Goal: Task Accomplishment & Management: Use online tool/utility

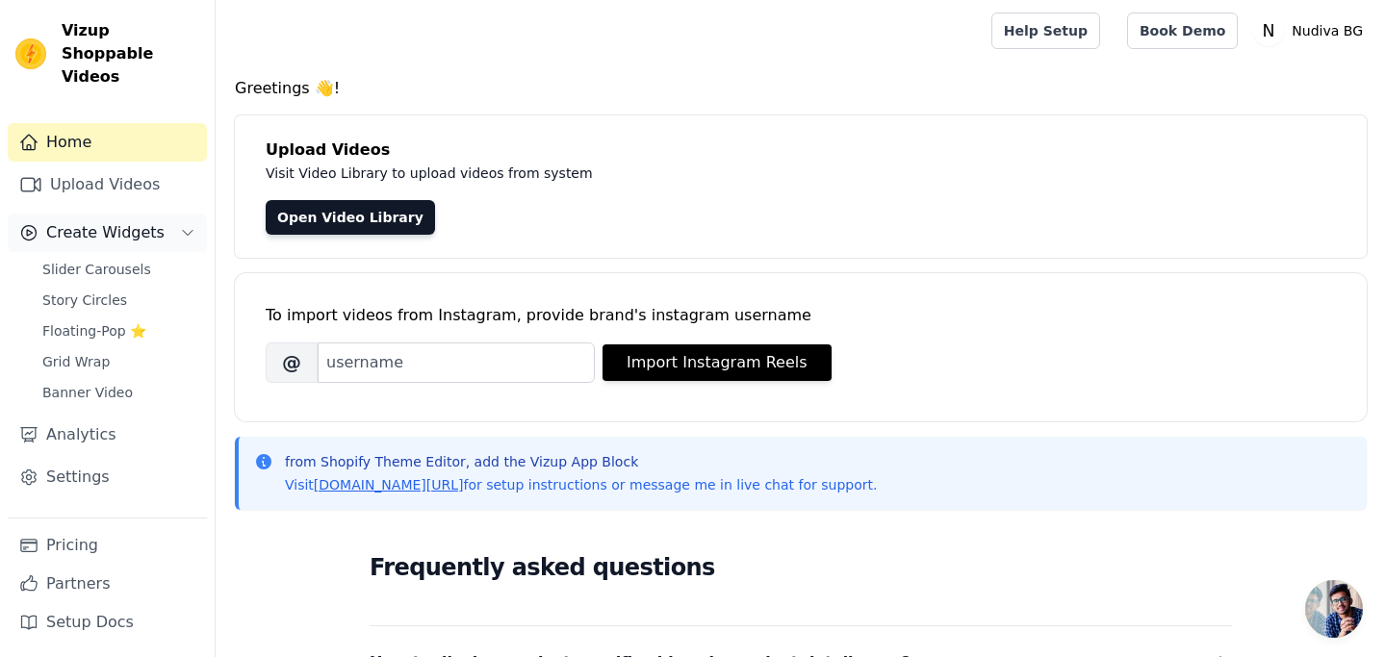
click at [101, 221] on span "Create Widgets" at bounding box center [105, 232] width 118 height 23
click at [114, 260] on span "Slider Carousels" at bounding box center [96, 269] width 109 height 19
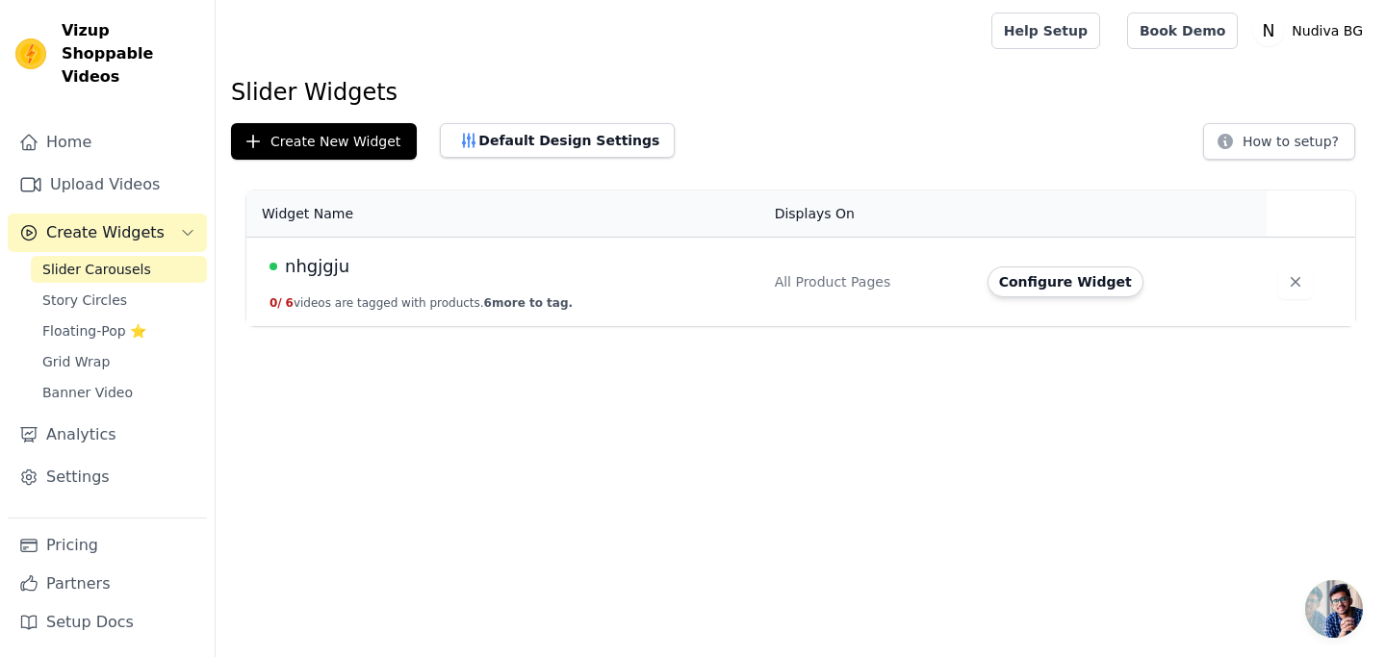
click at [364, 296] on button "0 / 6 videos are tagged with products. 6 more to tag." at bounding box center [420, 302] width 303 height 15
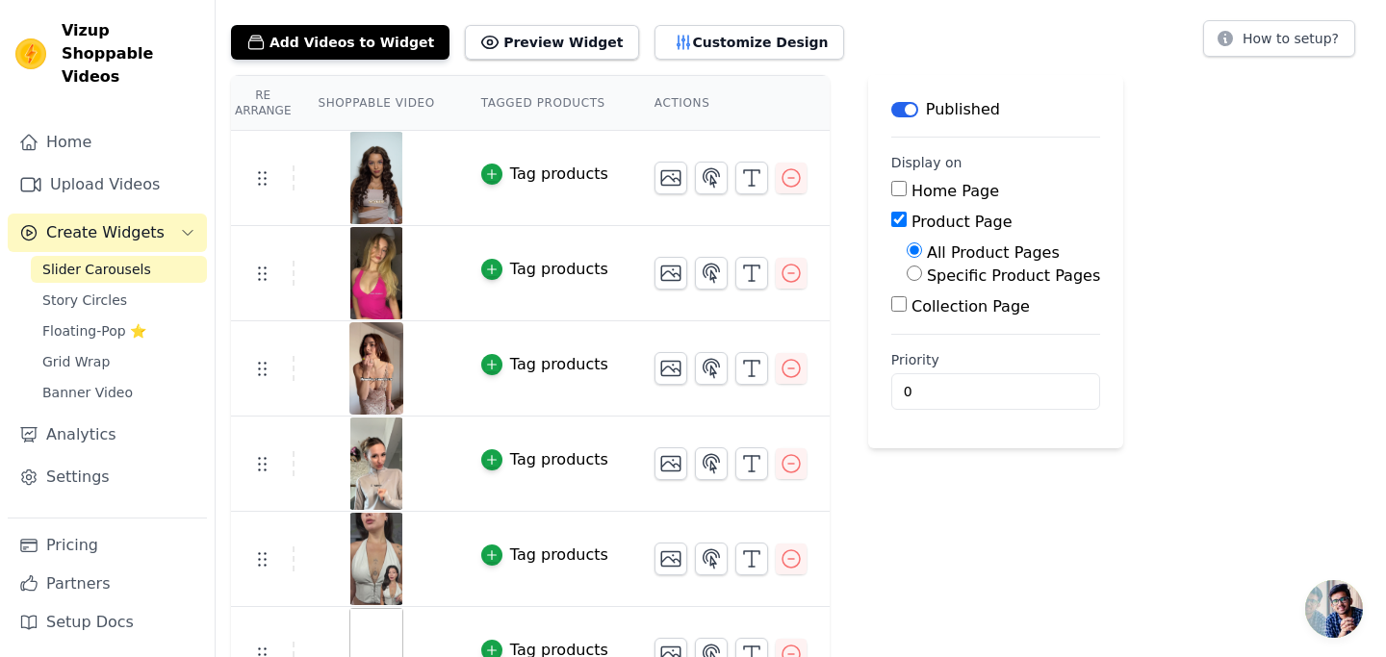
scroll to position [93, 0]
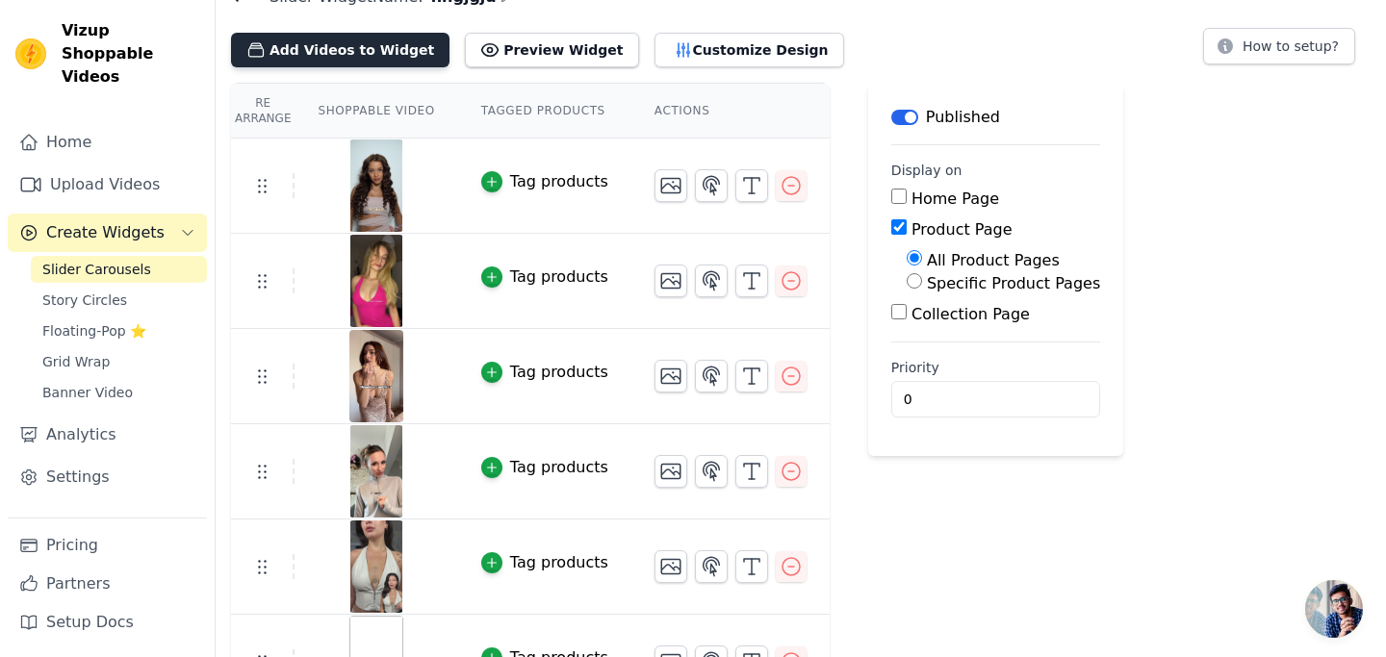
click at [365, 55] on button "Add Videos to Widget" at bounding box center [340, 50] width 218 height 35
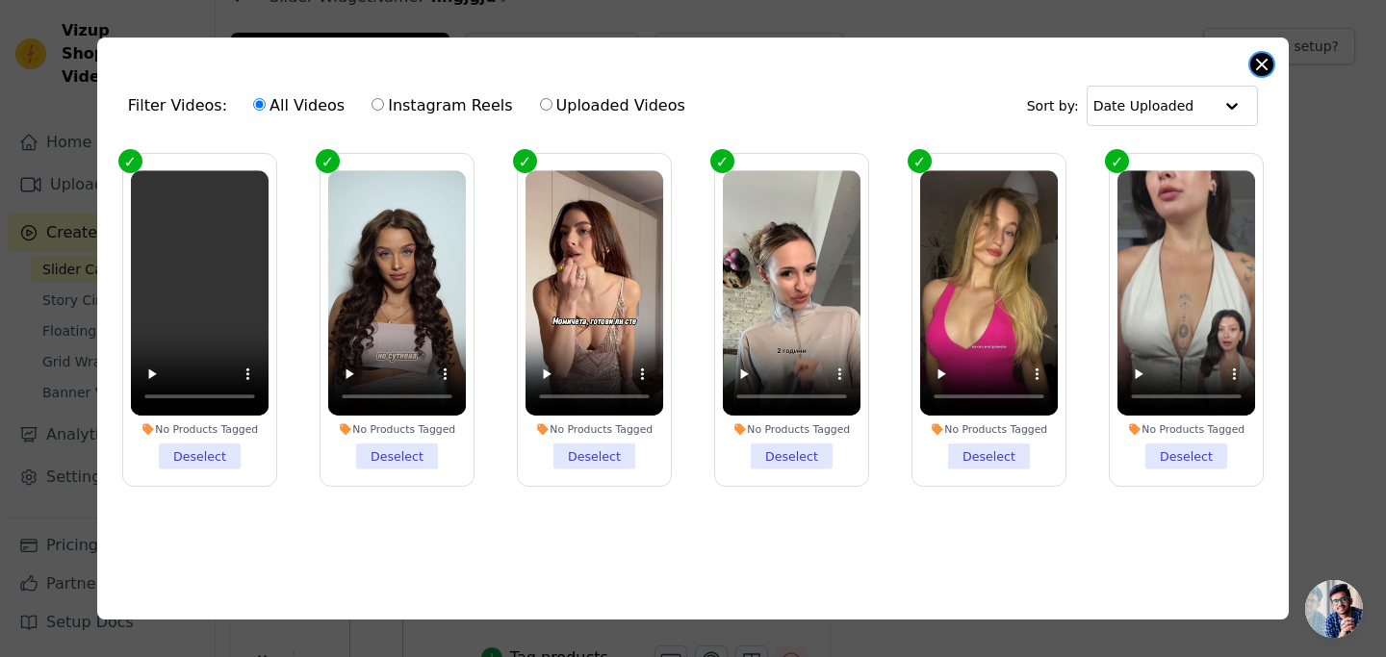
click at [1262, 63] on button "Close modal" at bounding box center [1261, 64] width 23 height 23
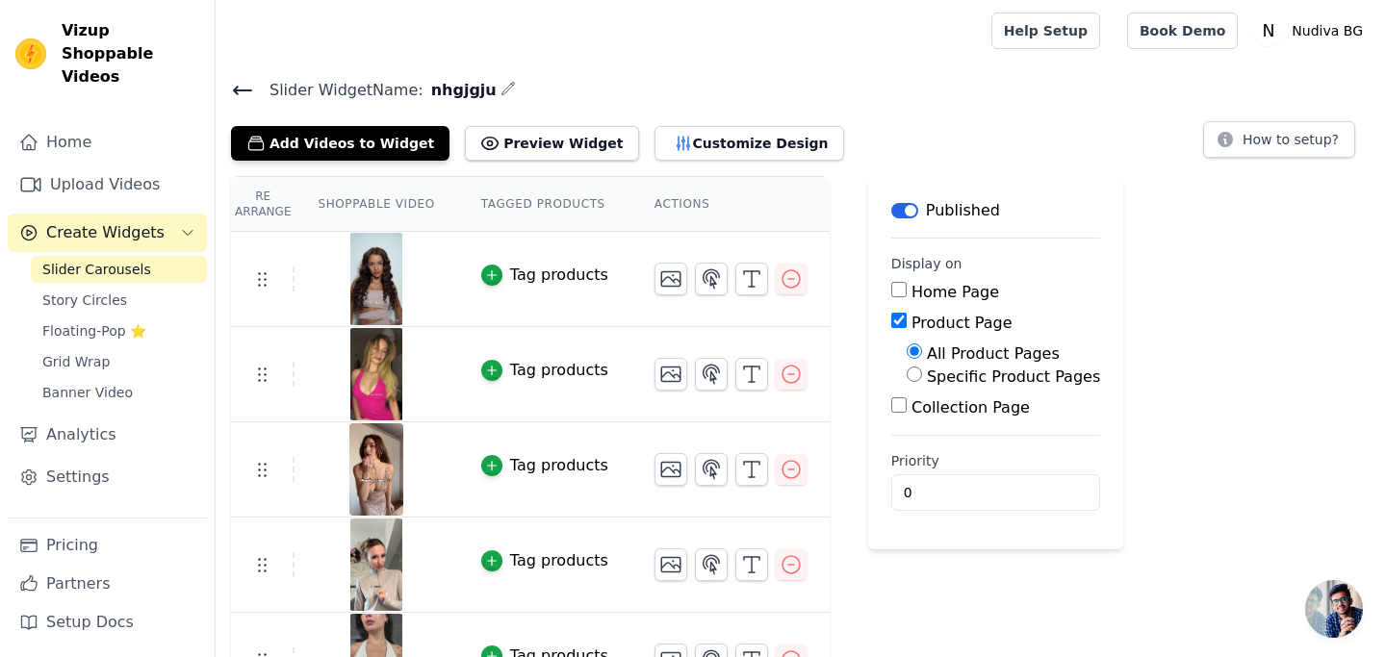
scroll to position [93, 0]
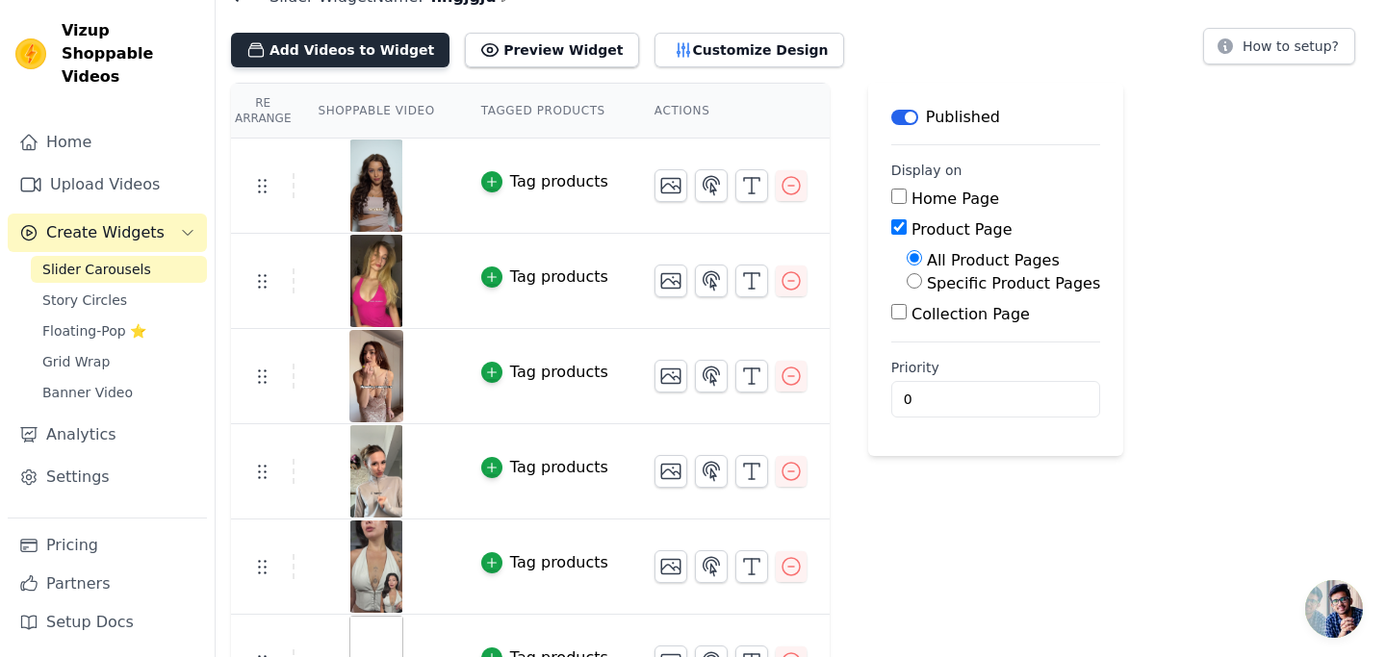
click at [287, 61] on button "Add Videos to Widget" at bounding box center [340, 50] width 218 height 35
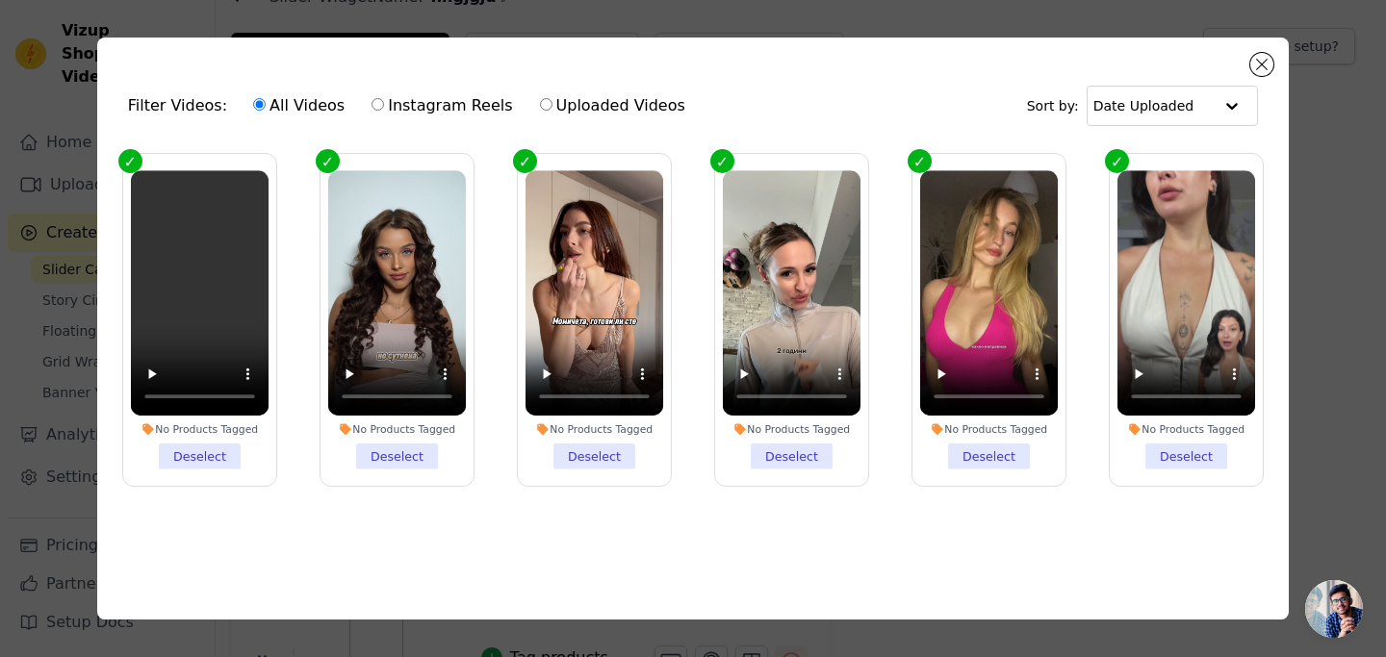
click at [580, 111] on label "Uploaded Videos" at bounding box center [612, 105] width 147 height 25
click at [552, 111] on input "Uploaded Videos" at bounding box center [546, 104] width 13 height 13
radio input "true"
click at [390, 106] on label "Instagram Reels" at bounding box center [441, 105] width 142 height 25
click at [384, 106] on input "Instagram Reels" at bounding box center [377, 104] width 13 height 13
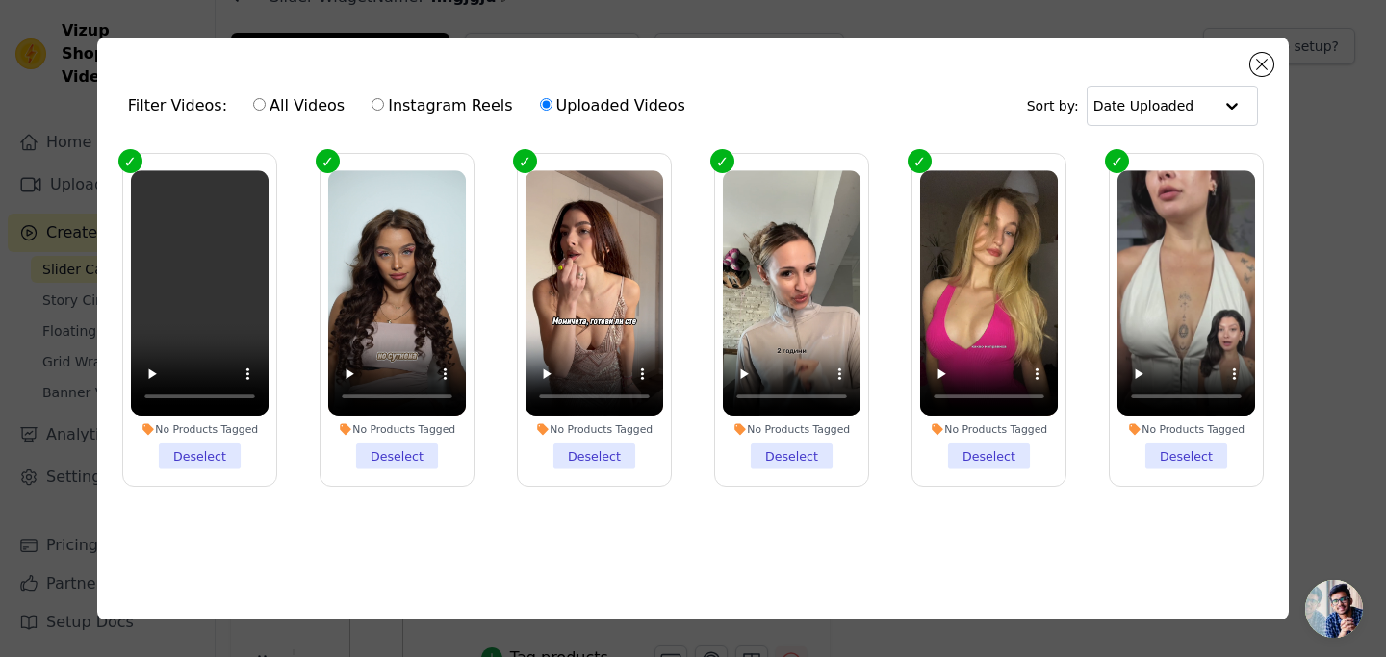
radio input "true"
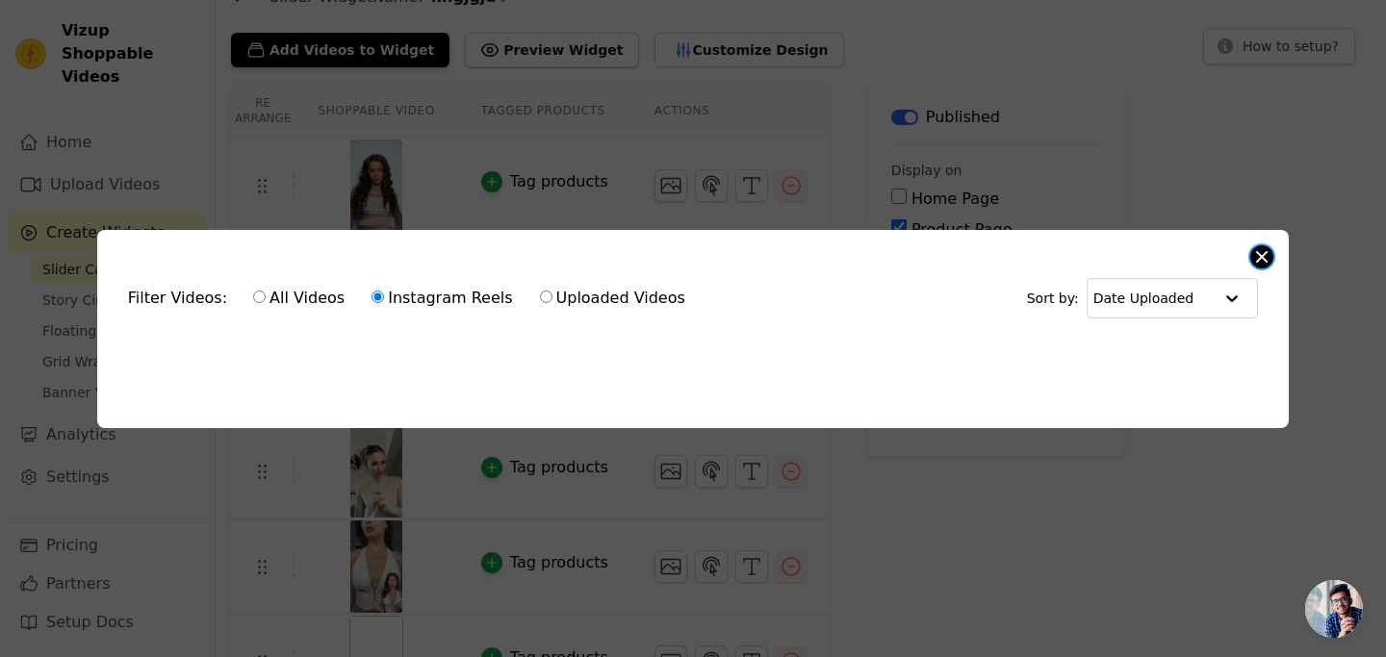
click at [1265, 253] on button "Close modal" at bounding box center [1261, 256] width 23 height 23
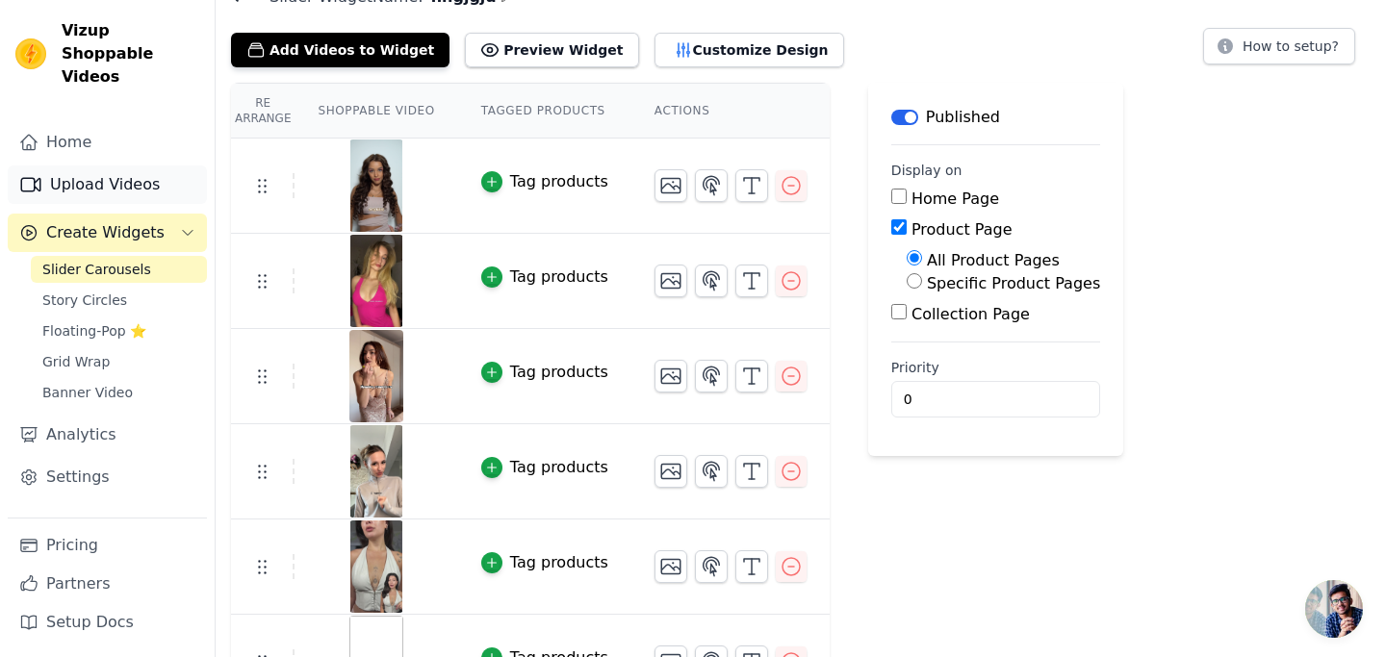
click at [87, 167] on link "Upload Videos" at bounding box center [107, 185] width 199 height 38
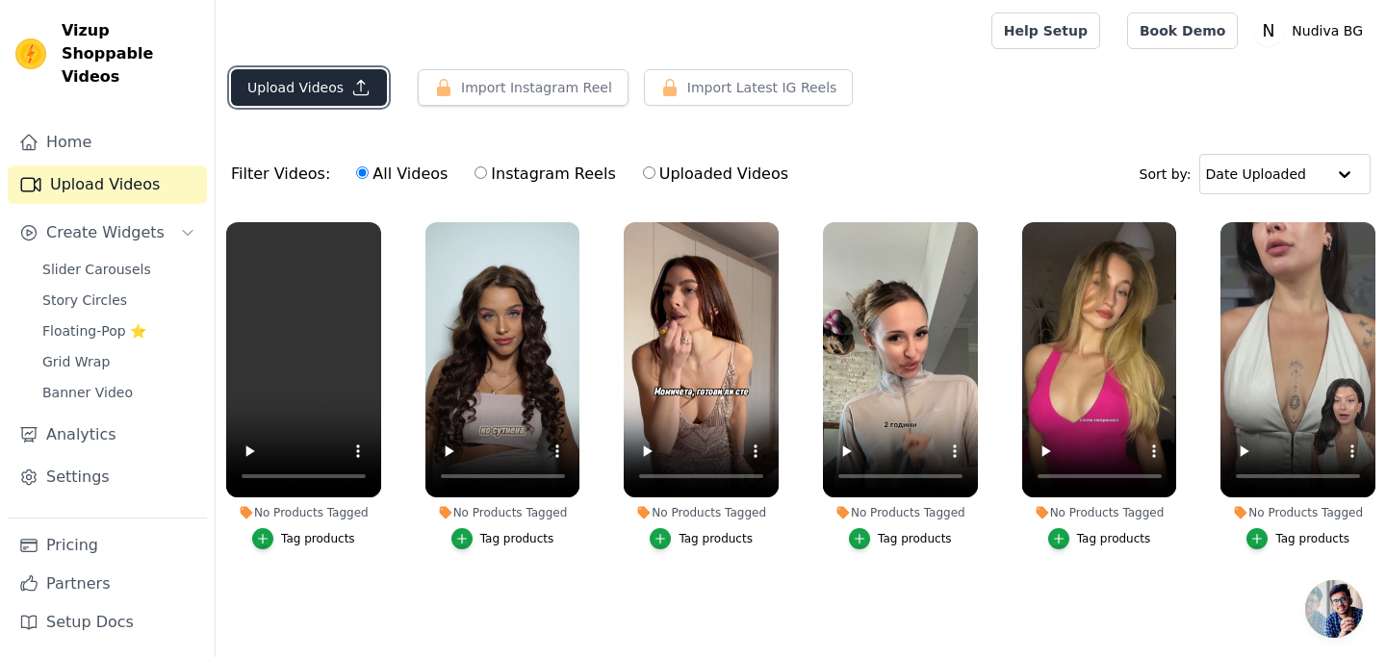
click at [333, 89] on button "Upload Videos" at bounding box center [309, 87] width 156 height 37
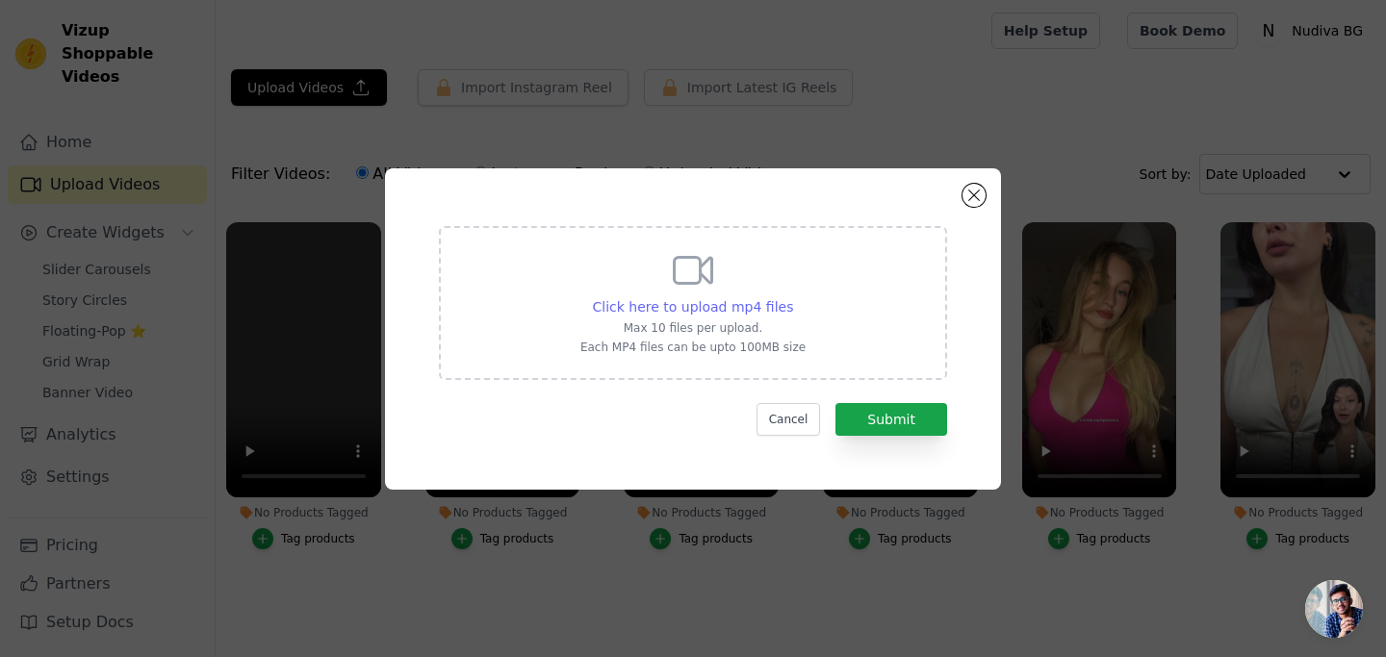
click at [746, 299] on span "Click here to upload mp4 files" at bounding box center [693, 306] width 201 height 15
click at [792, 297] on input "Click here to upload mp4 files Max 10 files per upload. Each MP4 files can be u…" at bounding box center [792, 296] width 1 height 1
type input "C:\fakepath\ad 2 [DATE] deliana OG nudivabg.mp4"
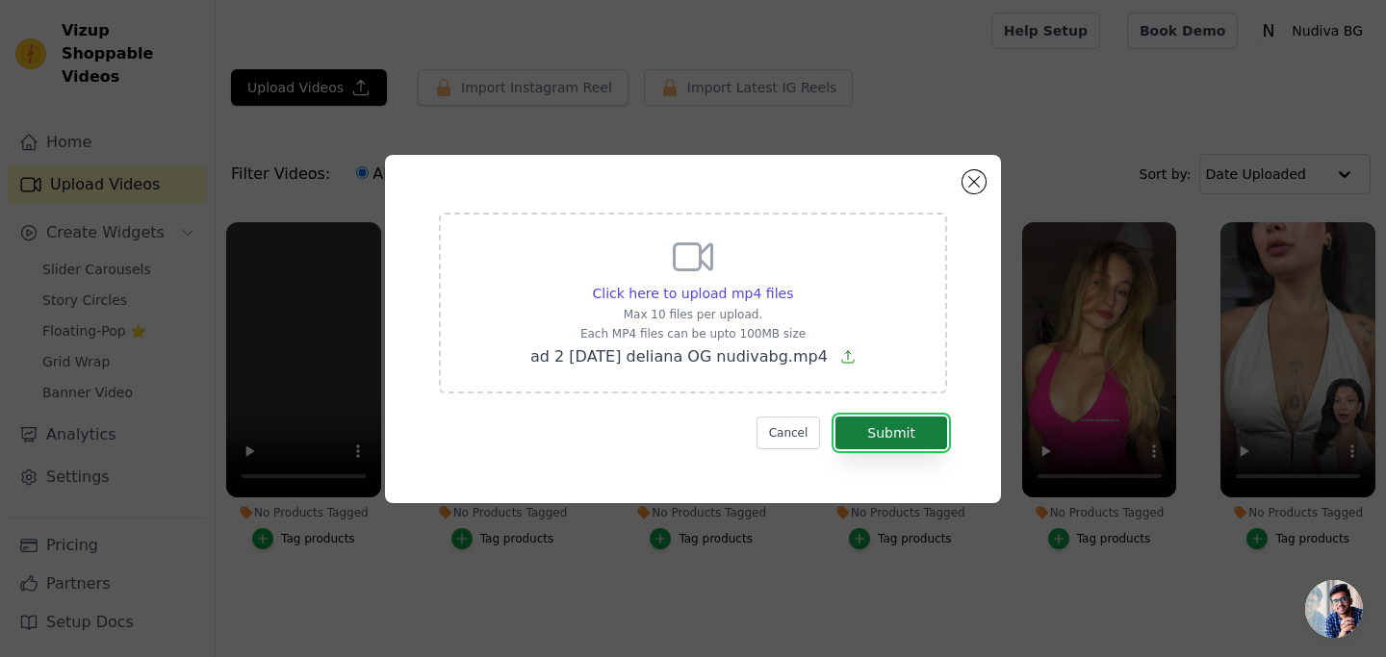
click at [859, 422] on button "Submit" at bounding box center [891, 433] width 112 height 33
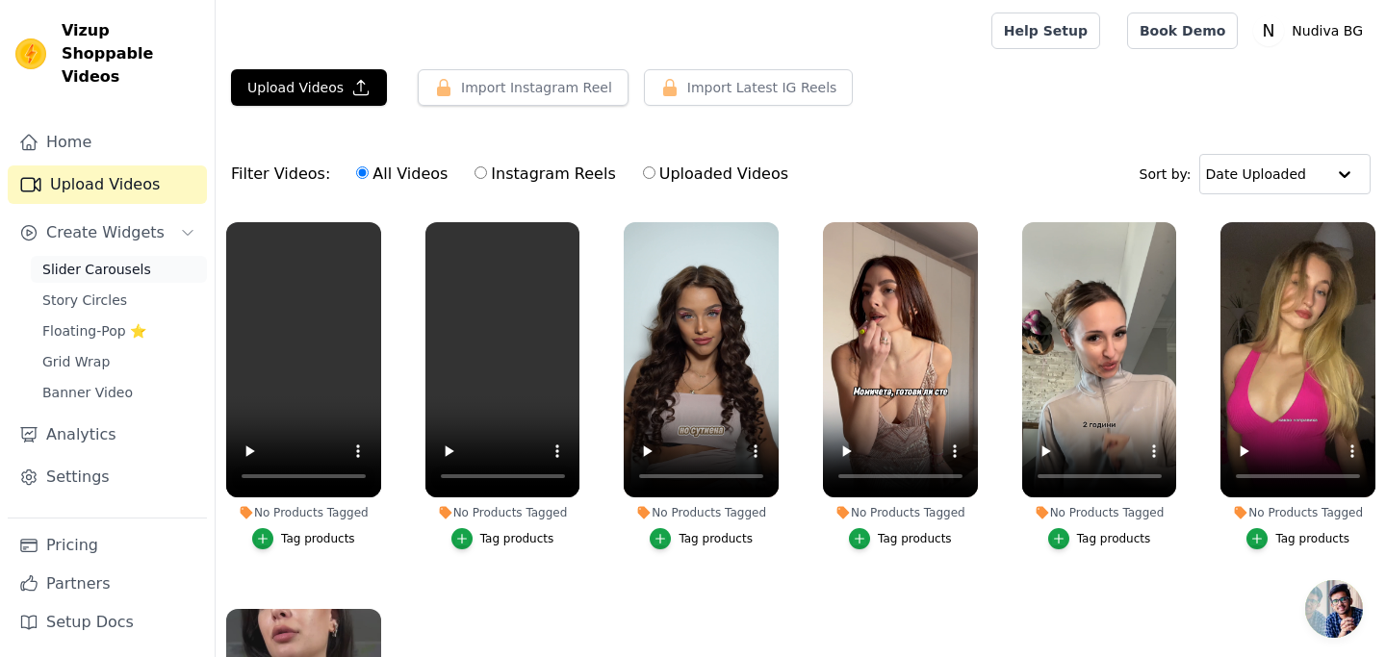
click at [101, 260] on span "Slider Carousels" at bounding box center [96, 269] width 109 height 19
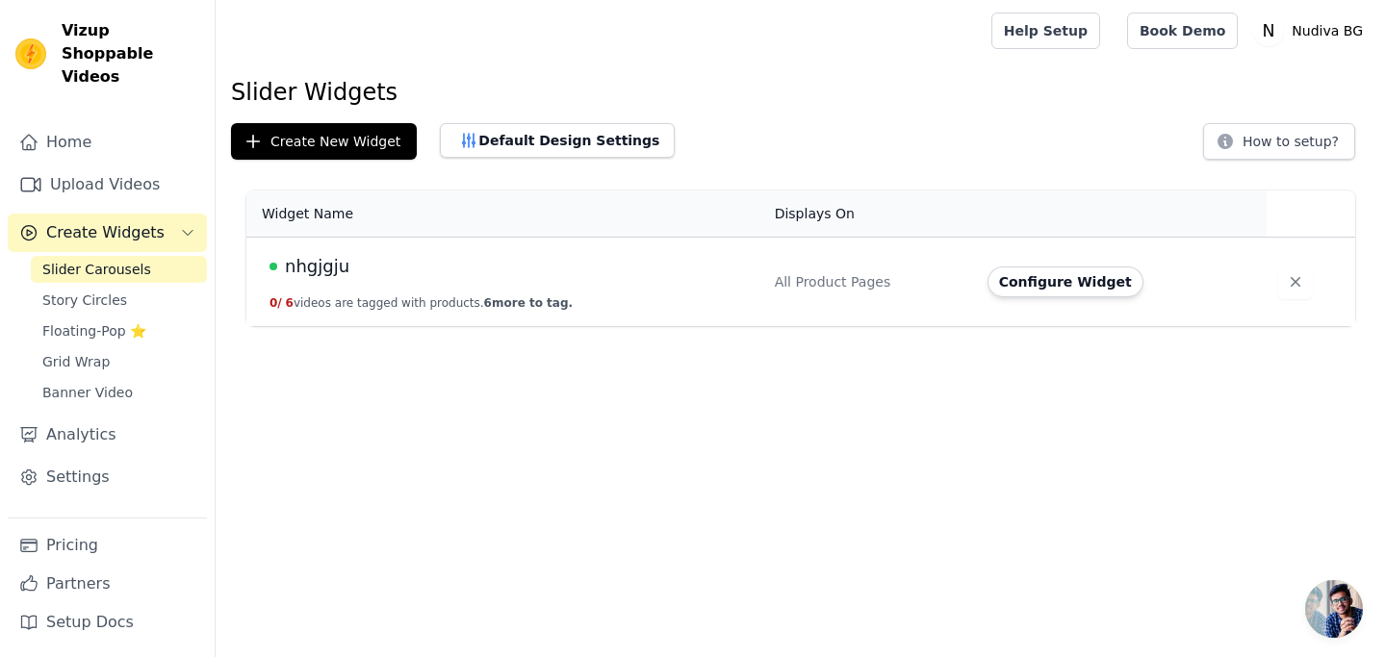
click at [341, 271] on span "nhgjgju" at bounding box center [317, 266] width 64 height 27
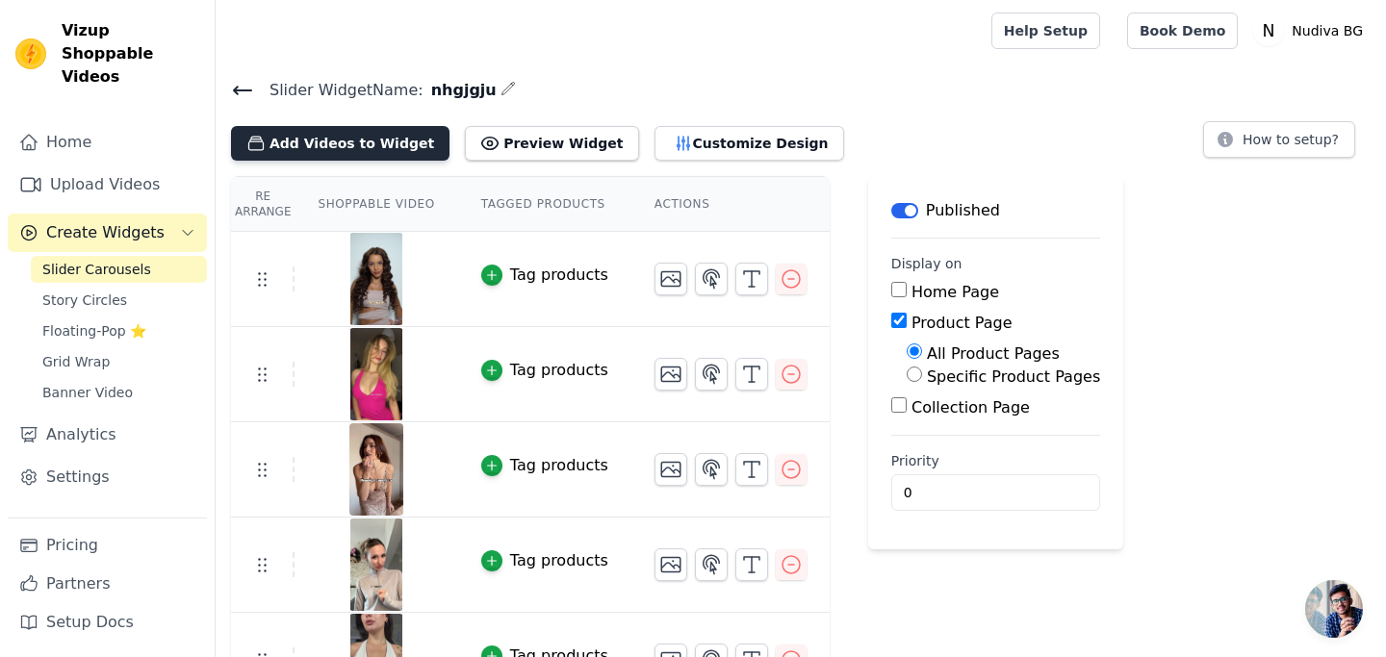
click at [340, 134] on button "Add Videos to Widget" at bounding box center [340, 143] width 218 height 35
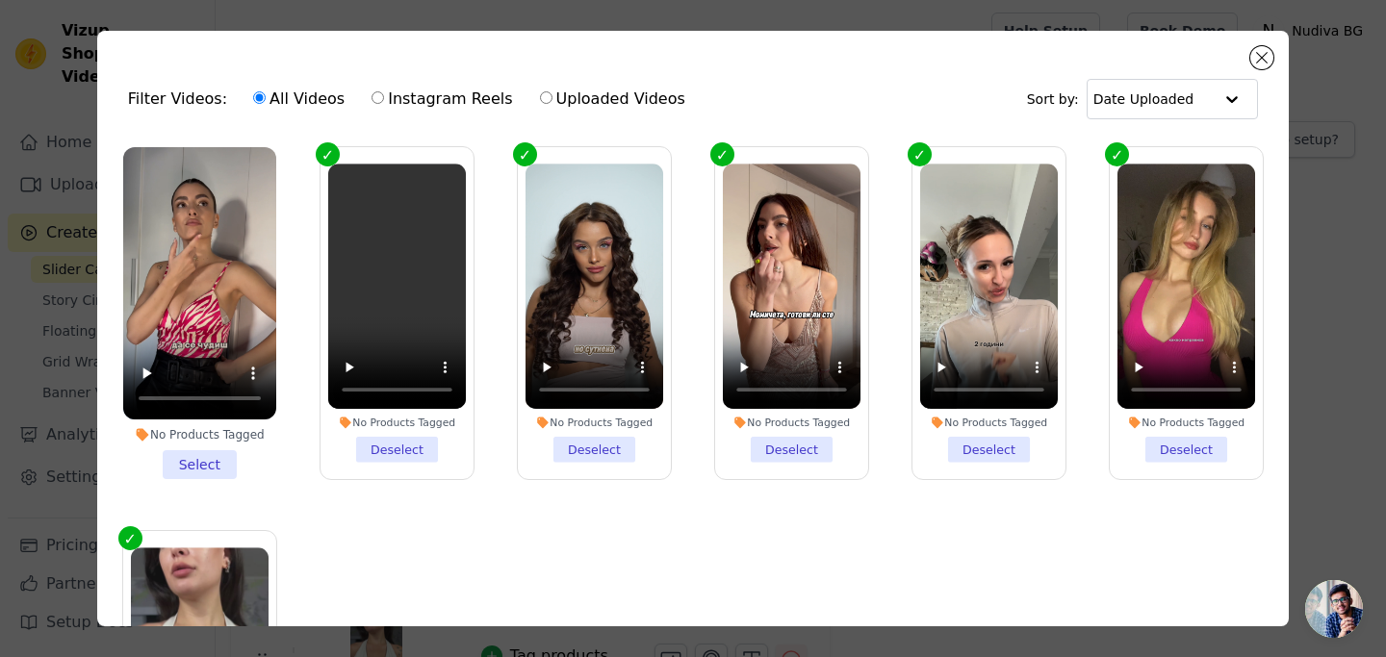
click at [203, 462] on li "No Products Tagged Select" at bounding box center [199, 313] width 153 height 332
click at [0, 0] on input "No Products Tagged Select" at bounding box center [0, 0] width 0 height 0
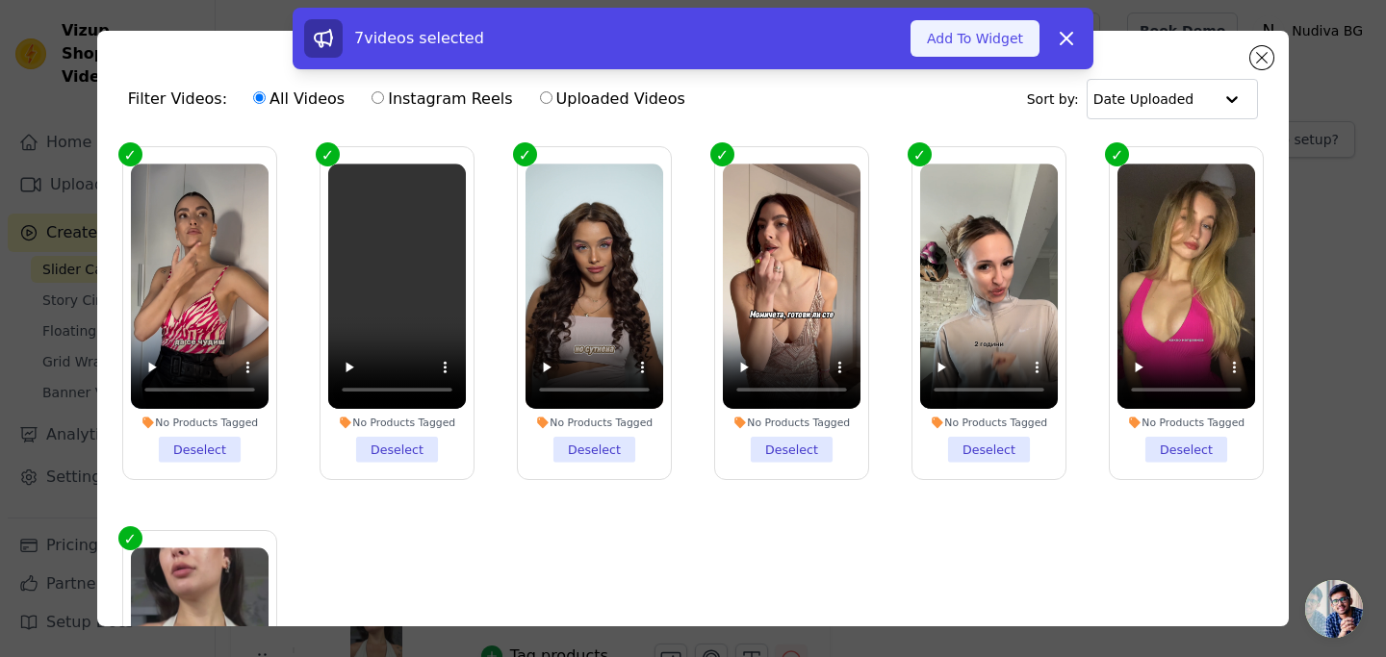
click at [960, 38] on button "Add To Widget" at bounding box center [974, 38] width 129 height 37
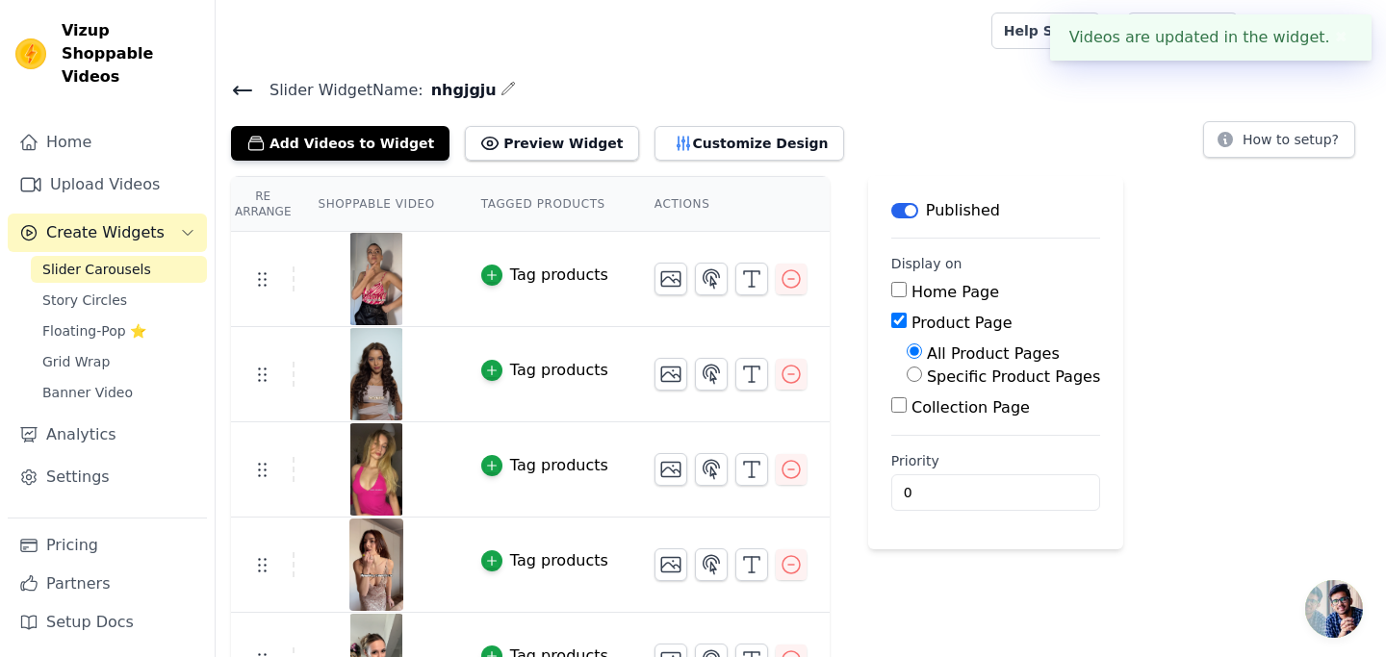
click at [378, 274] on img at bounding box center [376, 279] width 54 height 92
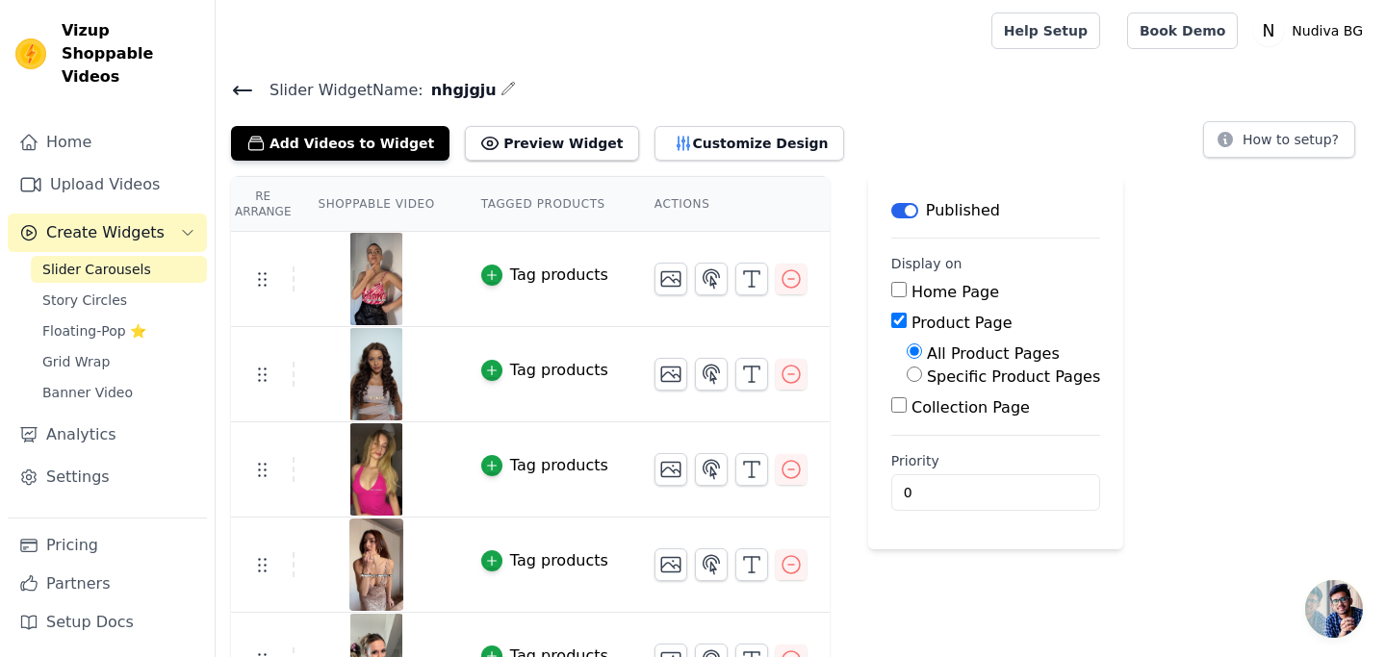
click at [229, 90] on div "Slider Widget Name: nhgjgju Add Videos to Widget Preview Widget Customize Desig…" at bounding box center [801, 119] width 1170 height 84
click at [254, 90] on span "Slider Widget Name:" at bounding box center [338, 90] width 169 height 23
click at [248, 90] on icon at bounding box center [242, 90] width 23 height 23
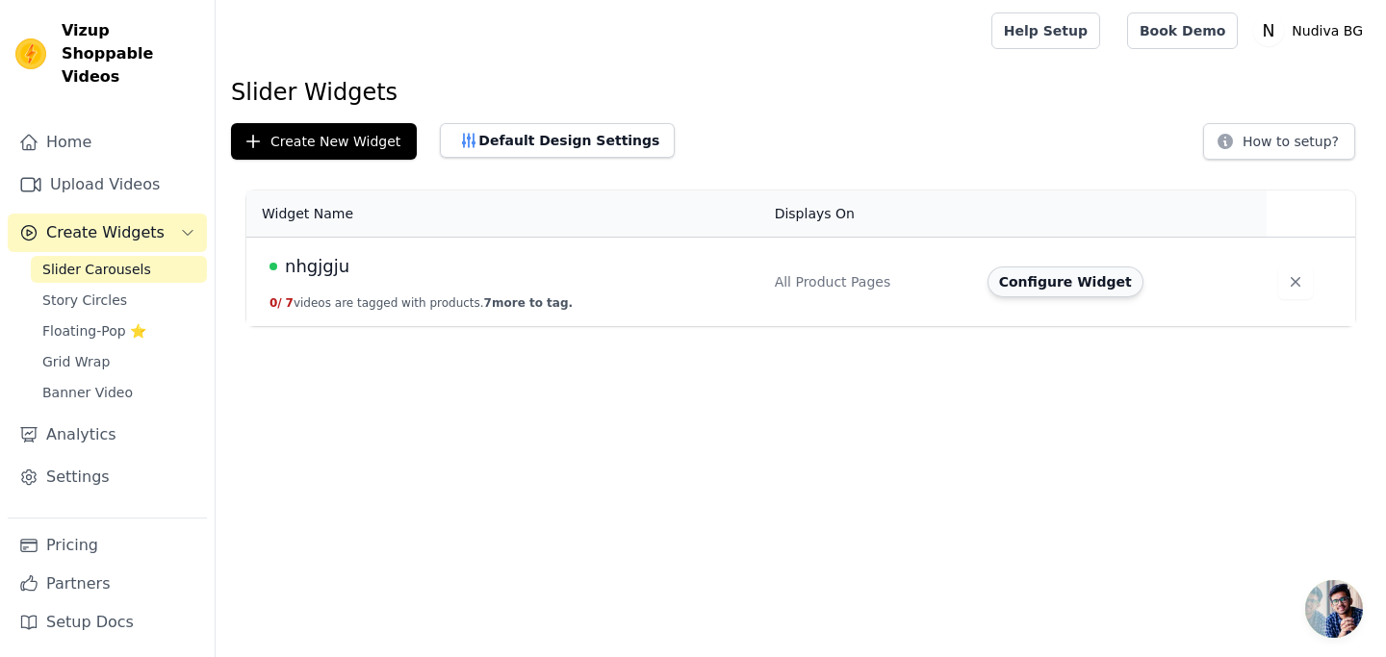
click at [1049, 284] on button "Configure Widget" at bounding box center [1065, 282] width 156 height 31
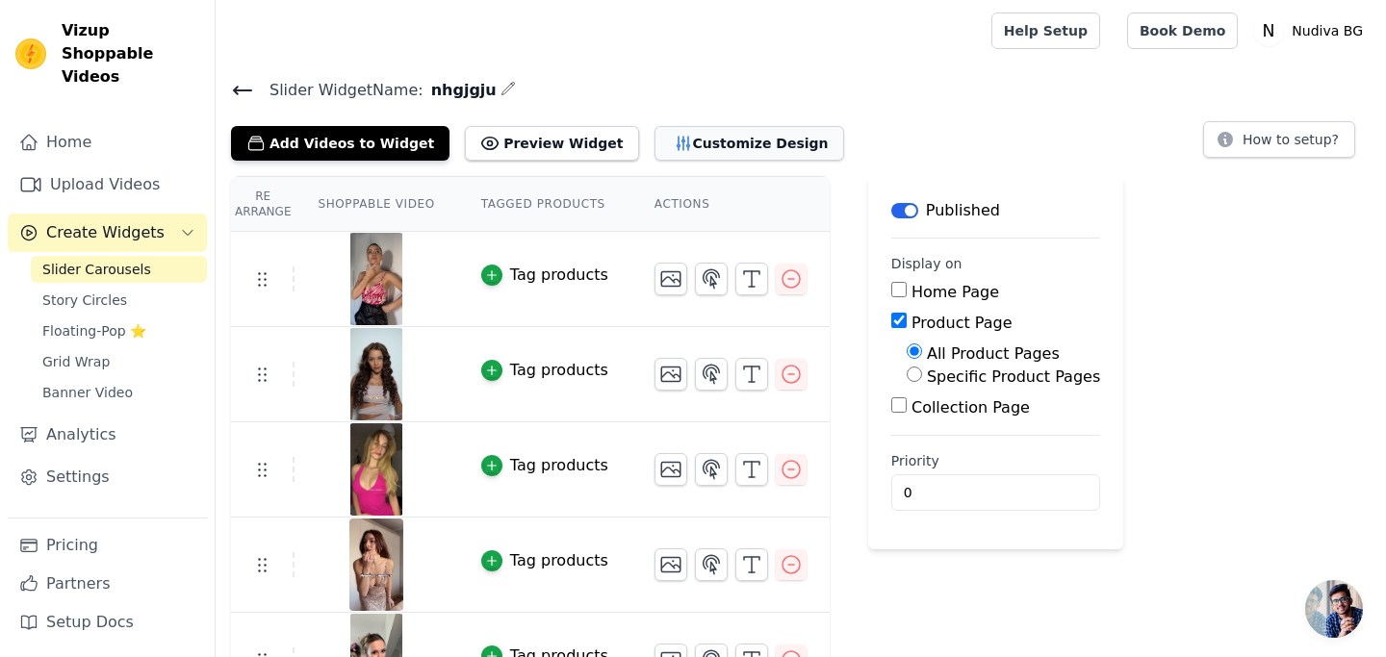
click at [658, 149] on button "Customize Design" at bounding box center [749, 143] width 190 height 35
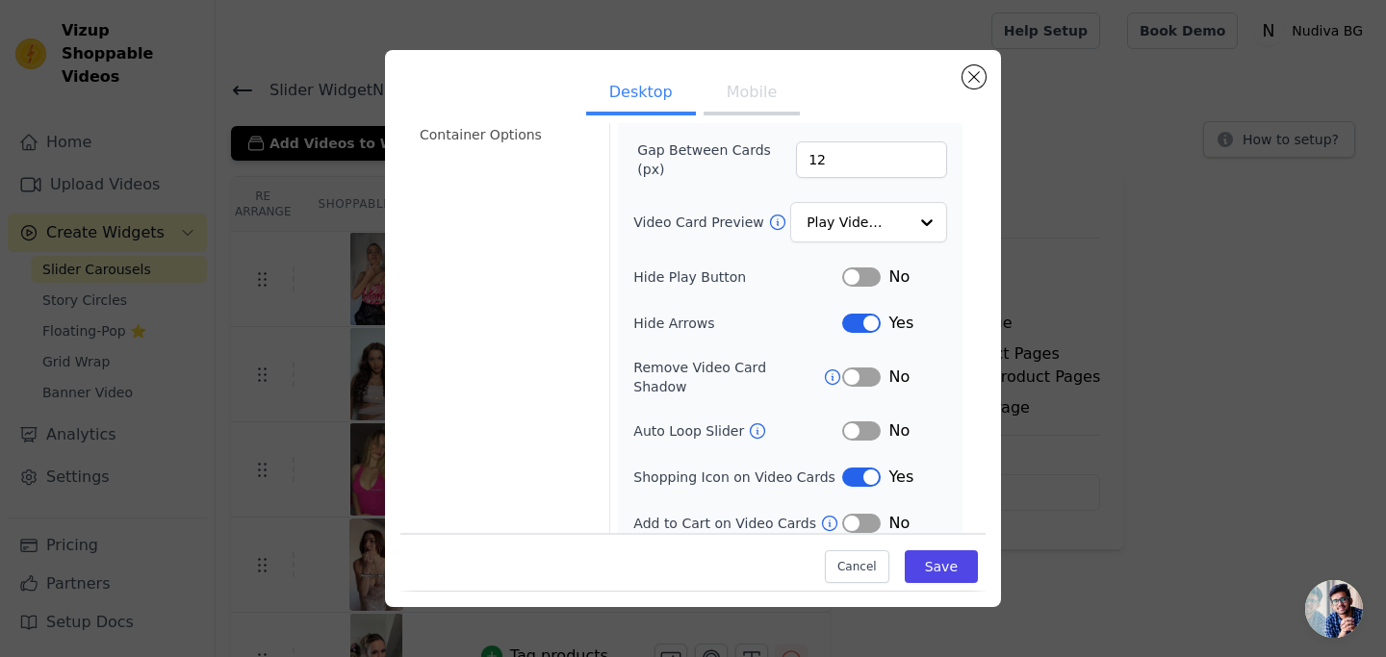
scroll to position [191, 0]
click at [856, 467] on button "Label" at bounding box center [861, 476] width 38 height 19
click at [754, 88] on button "Mobile" at bounding box center [751, 94] width 96 height 42
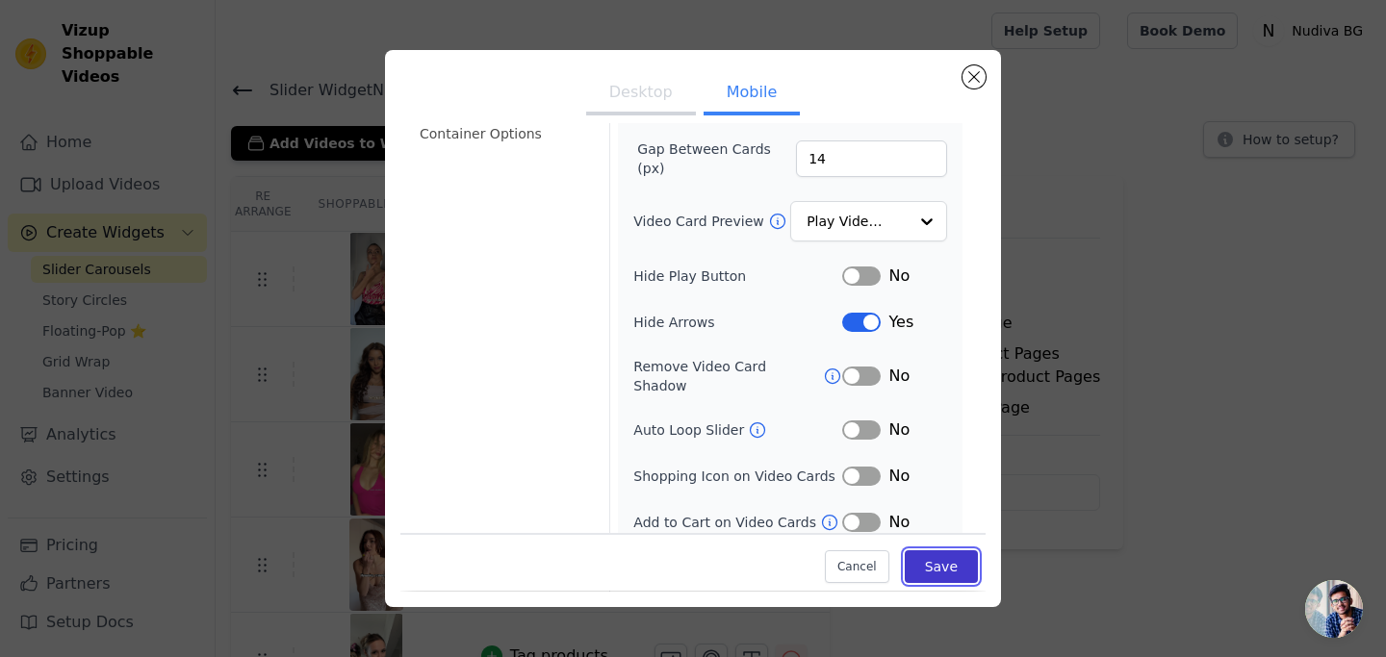
click at [948, 576] on button "Save" at bounding box center [941, 567] width 73 height 33
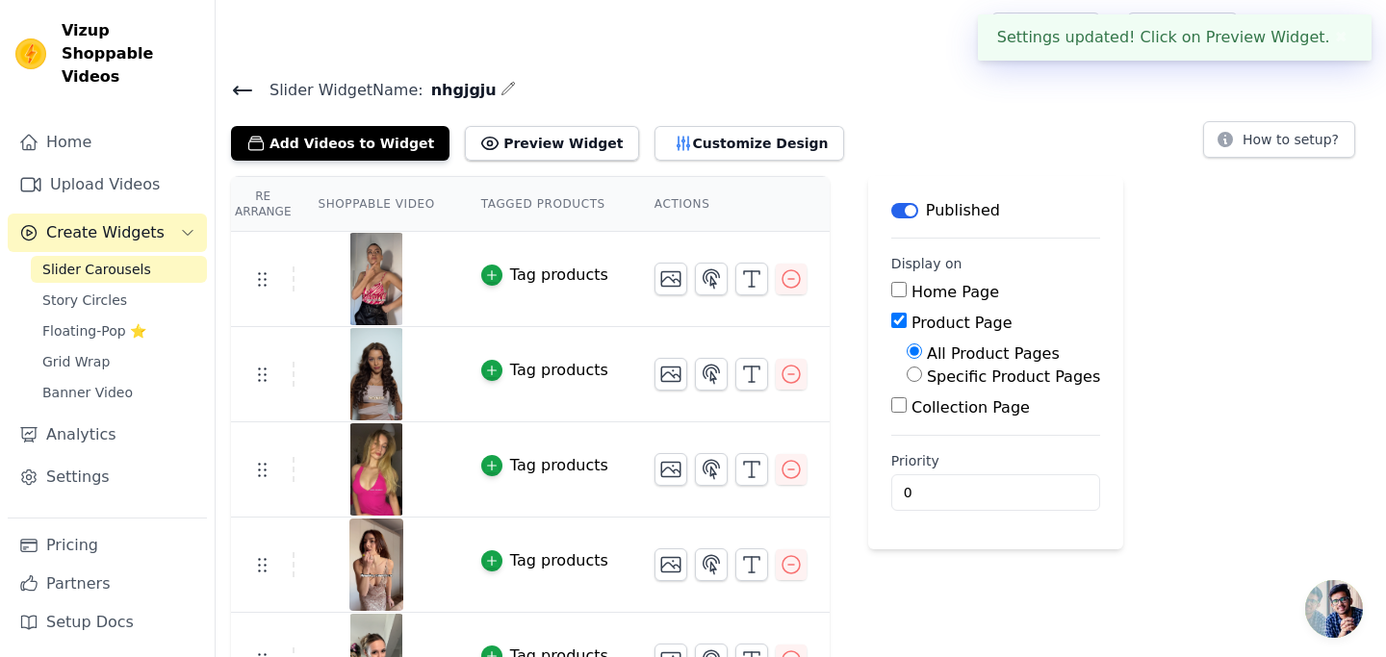
click at [1231, 30] on div "Settings updated! Click on Preview Widget. ✖" at bounding box center [1175, 37] width 394 height 46
